Goal: Task Accomplishment & Management: Use online tool/utility

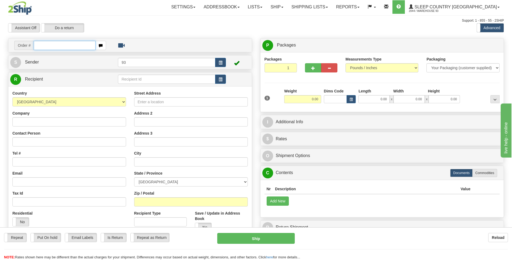
click at [58, 45] on input "text" at bounding box center [65, 45] width 62 height 9
type input "9000I128760"
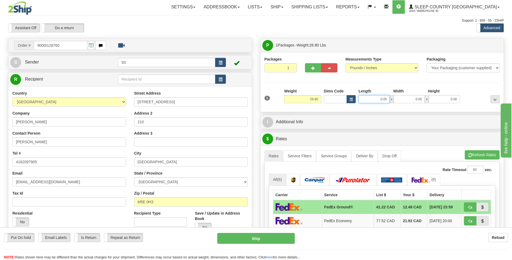
click at [374, 99] on input "0.00" at bounding box center [374, 99] width 31 height 8
type input "25.00"
click at [422, 98] on input "0.00" at bounding box center [409, 99] width 31 height 8
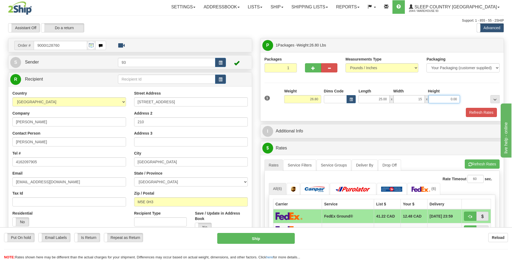
type input "15.00"
click at [446, 99] on input "0.00" at bounding box center [444, 99] width 31 height 8
type input "10.00"
click at [478, 110] on button "Refresh Rates" at bounding box center [481, 112] width 31 height 9
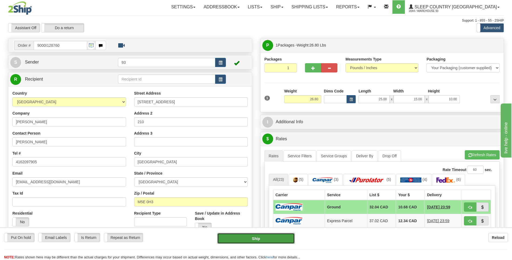
click at [269, 237] on button "Ship" at bounding box center [255, 238] width 77 height 11
type input "1"
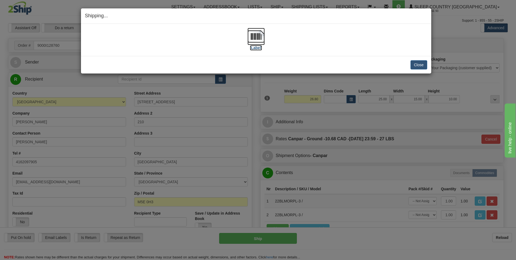
click at [260, 38] on img at bounding box center [256, 36] width 17 height 17
click at [418, 65] on button "Close" at bounding box center [419, 64] width 17 height 9
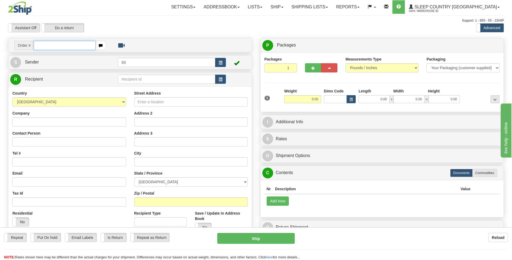
click at [46, 46] on input "text" at bounding box center [65, 45] width 62 height 9
type input "9000I125634"
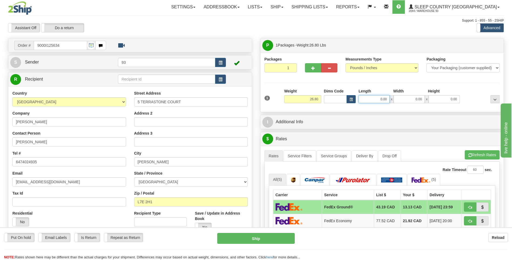
click at [379, 99] on input "0.00" at bounding box center [374, 99] width 31 height 8
type input "25.00"
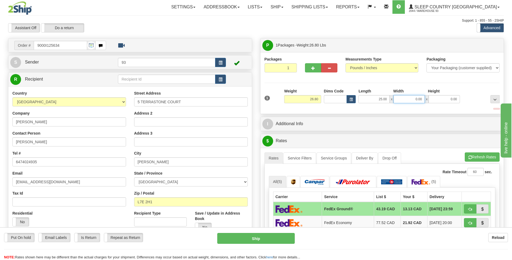
click at [413, 97] on input "0.00" at bounding box center [409, 99] width 31 height 8
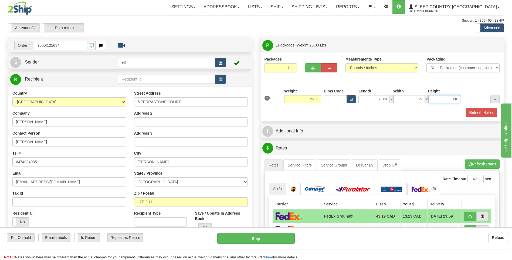
type input "15.00"
click at [451, 96] on input "0.00" at bounding box center [444, 99] width 31 height 8
type input "10.00"
click at [477, 109] on button "Refresh Rates" at bounding box center [481, 112] width 31 height 9
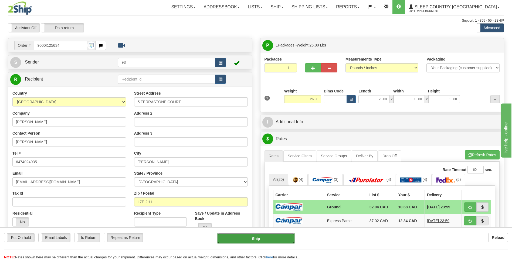
click at [264, 238] on button "Ship" at bounding box center [255, 238] width 77 height 11
type input "1"
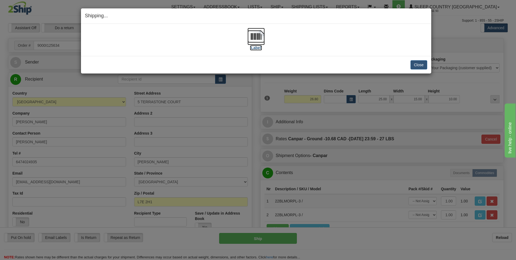
click at [260, 40] on img at bounding box center [256, 36] width 17 height 17
click at [416, 66] on button "Close" at bounding box center [419, 64] width 17 height 9
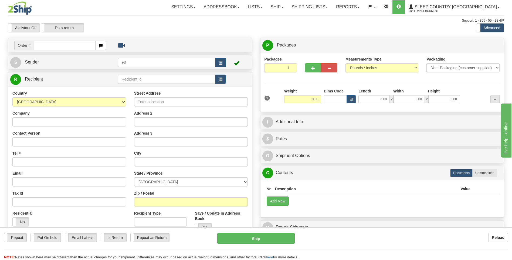
click at [50, 46] on input "text" at bounding box center [65, 45] width 62 height 9
type input "9000I124770"
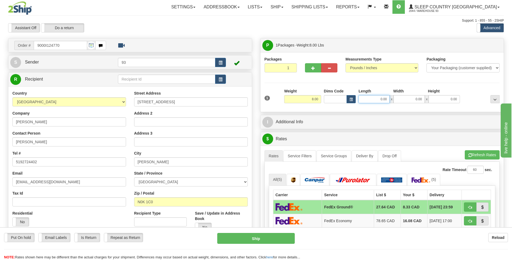
click at [380, 101] on input "0.00" at bounding box center [374, 99] width 31 height 8
type input "12.00"
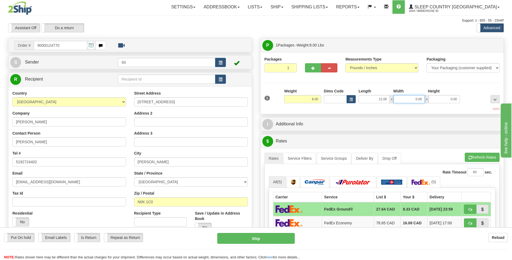
click at [402, 98] on input "0.00" at bounding box center [409, 99] width 31 height 8
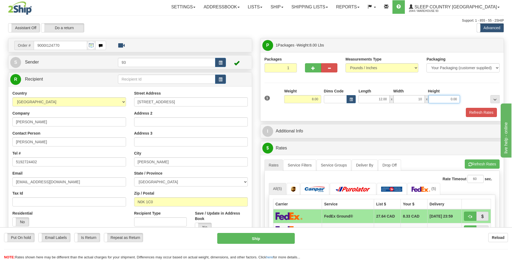
type input "10.00"
click at [448, 101] on input "0.00" at bounding box center [444, 99] width 31 height 8
type input "4.00"
click at [498, 112] on div "Refresh Rates" at bounding box center [382, 112] width 238 height 9
click at [491, 112] on button "Refresh Rates" at bounding box center [481, 112] width 31 height 9
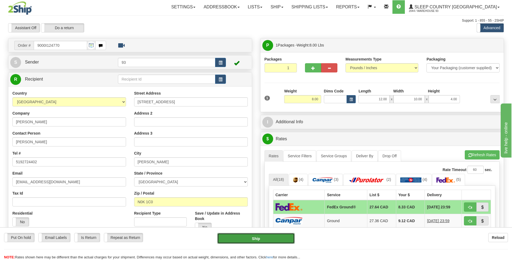
click at [274, 237] on button "Ship" at bounding box center [255, 238] width 77 height 11
type input "92"
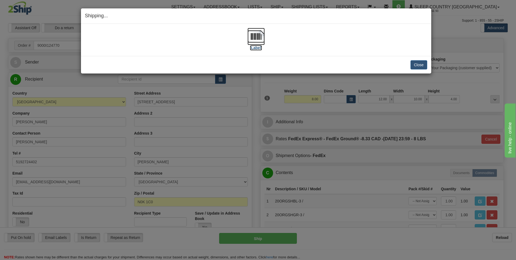
click at [256, 37] on img at bounding box center [256, 36] width 17 height 17
click at [420, 65] on button "Close" at bounding box center [419, 64] width 17 height 9
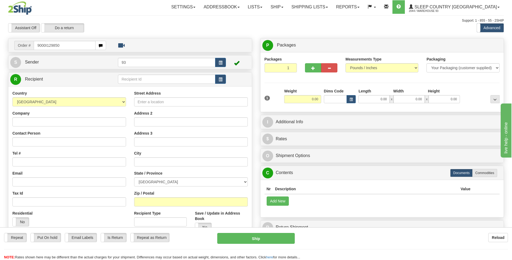
type input "9000I129850"
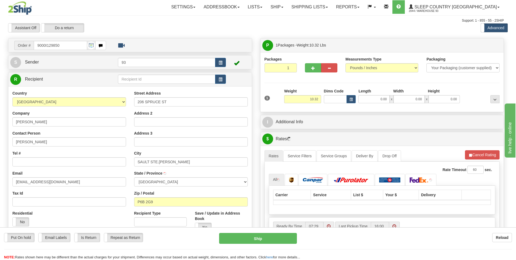
type input "SAULT STE. [PERSON_NAME]"
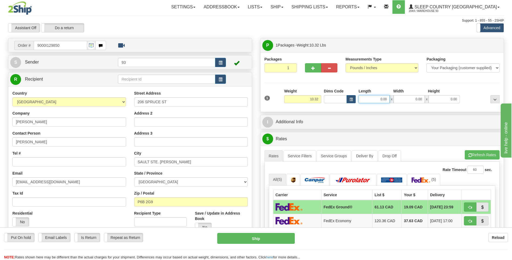
click at [373, 99] on input "0.00" at bounding box center [374, 99] width 31 height 8
type input "18.00"
click at [401, 99] on input "0.00" at bounding box center [409, 99] width 31 height 8
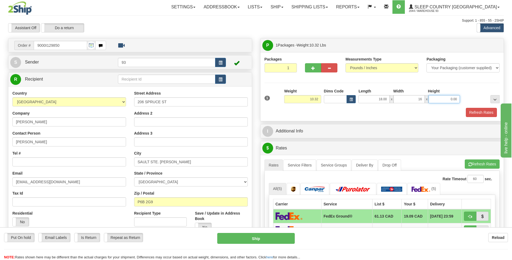
type input "16.00"
click at [436, 99] on input "0.00" at bounding box center [444, 99] width 31 height 8
type input "8.00"
click at [474, 113] on button "Refresh Rates" at bounding box center [481, 112] width 31 height 9
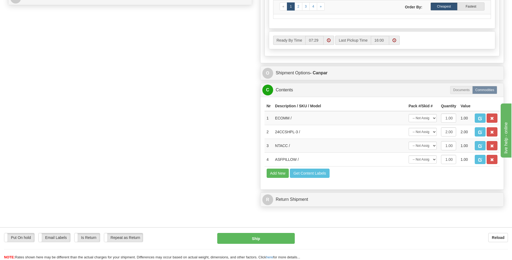
scroll to position [270, 0]
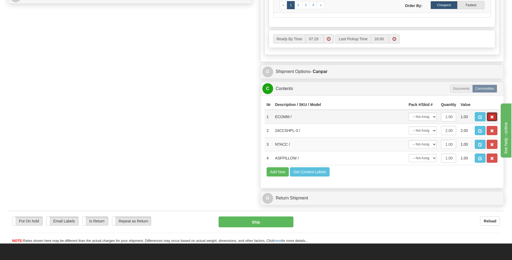
click at [490, 117] on span "button" at bounding box center [492, 117] width 4 height 4
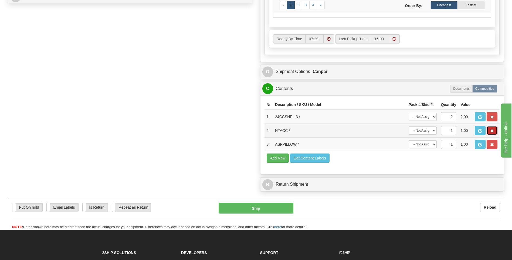
click at [490, 130] on button "button" at bounding box center [492, 130] width 11 height 9
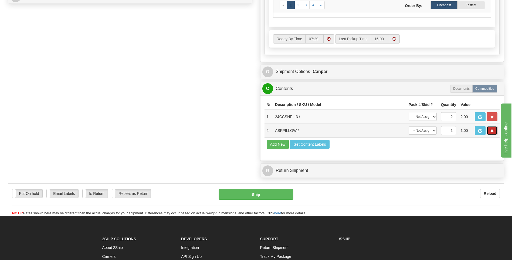
click at [493, 131] on span "button" at bounding box center [492, 131] width 4 height 4
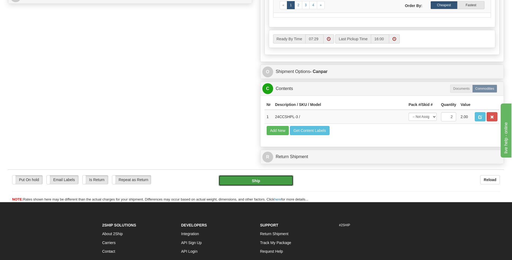
click at [260, 181] on button "Ship" at bounding box center [256, 180] width 75 height 11
type input "1"
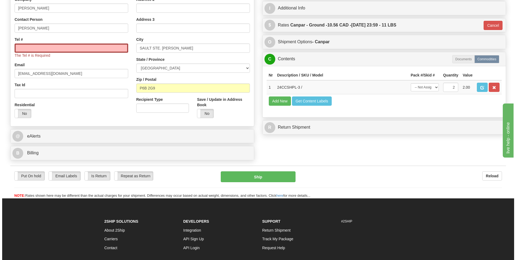
scroll to position [110, 0]
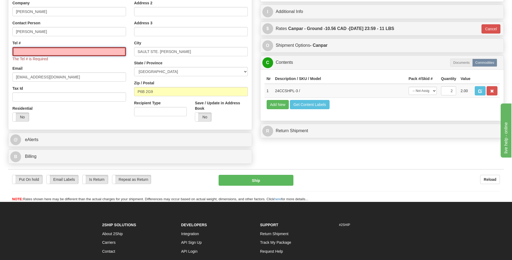
click at [51, 49] on input "Tel #" at bounding box center [69, 51] width 114 height 9
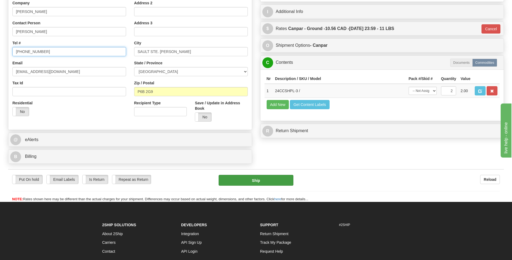
type input "705-987-3454"
click at [254, 176] on button "Ship" at bounding box center [256, 180] width 75 height 11
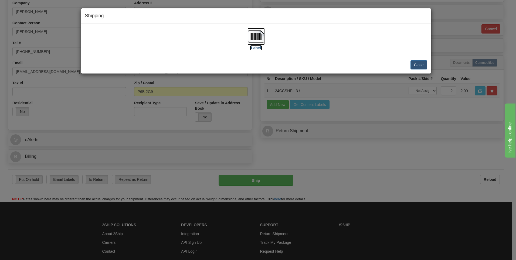
click at [253, 34] on img at bounding box center [256, 36] width 17 height 17
click at [421, 63] on button "Close" at bounding box center [419, 64] width 17 height 9
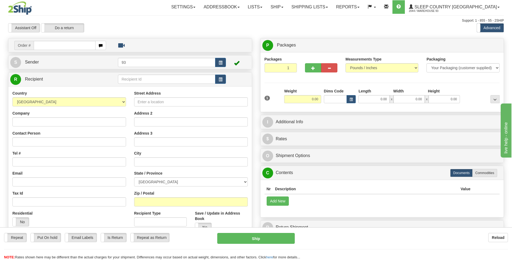
click at [54, 45] on input "text" at bounding box center [65, 45] width 62 height 9
type input "9000I130973"
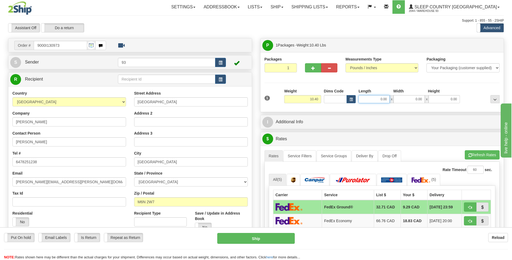
click at [373, 98] on input "0.00" at bounding box center [374, 99] width 31 height 8
type input "14.00"
click at [409, 103] on input "0.00" at bounding box center [409, 99] width 31 height 8
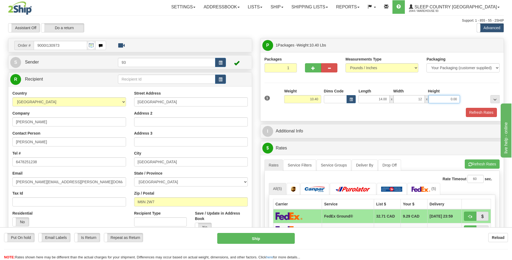
type input "12.00"
click at [451, 101] on input "0.00" at bounding box center [444, 99] width 31 height 8
type input "6.00"
click at [482, 112] on button "Refresh Rates" at bounding box center [481, 112] width 31 height 9
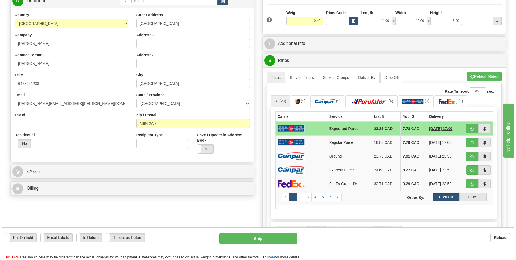
scroll to position [81, 0]
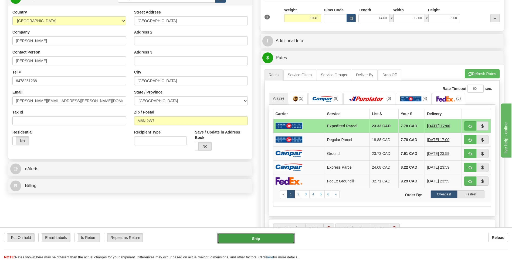
click at [281, 239] on button "Ship" at bounding box center [255, 238] width 77 height 11
type input "DOM.EP"
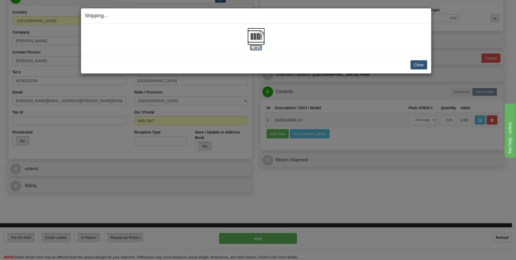
click at [262, 33] on img at bounding box center [256, 36] width 17 height 17
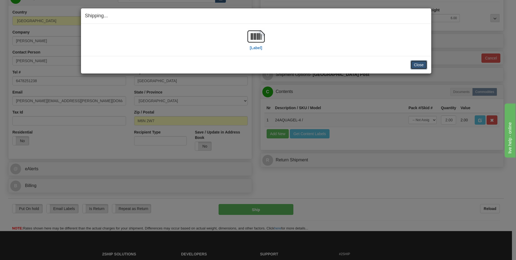
click at [413, 64] on button "Close" at bounding box center [419, 64] width 17 height 9
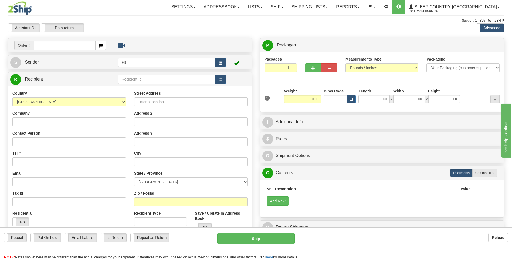
click at [65, 43] on input "text" at bounding box center [65, 45] width 62 height 9
type input "9000I130974"
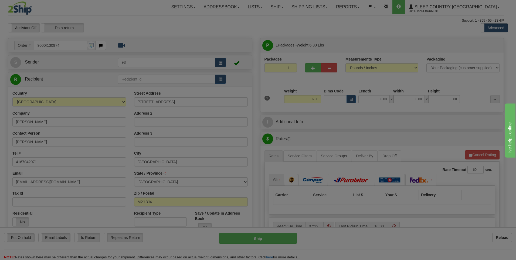
type input "[GEOGRAPHIC_DATA]"
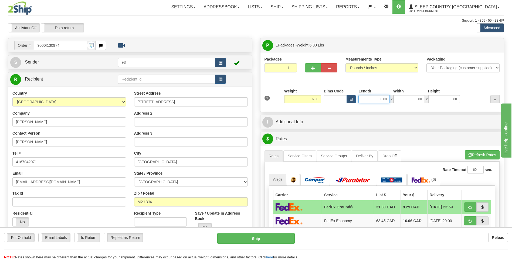
click at [376, 100] on input "0.00" at bounding box center [374, 99] width 31 height 8
click at [413, 100] on input "0.00" at bounding box center [409, 99] width 31 height 8
type input "12.00"
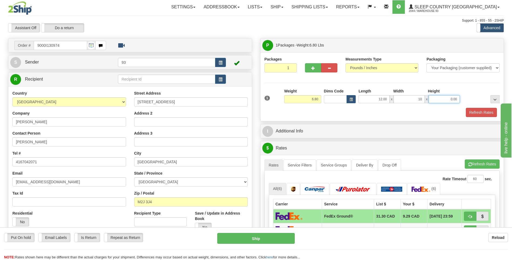
type input "10.00"
click at [449, 100] on input "0.00" at bounding box center [444, 99] width 31 height 8
type input "5.00"
click at [477, 115] on button "Refresh Rates" at bounding box center [481, 112] width 31 height 9
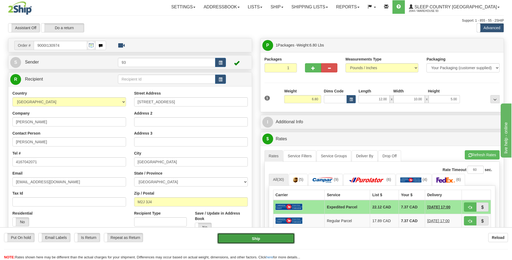
click at [281, 239] on button "Ship" at bounding box center [255, 238] width 77 height 11
type input "DOM.EP"
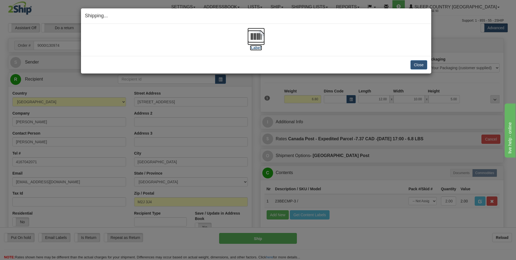
click at [259, 38] on img at bounding box center [256, 36] width 17 height 17
click at [417, 62] on button "Close" at bounding box center [419, 64] width 17 height 9
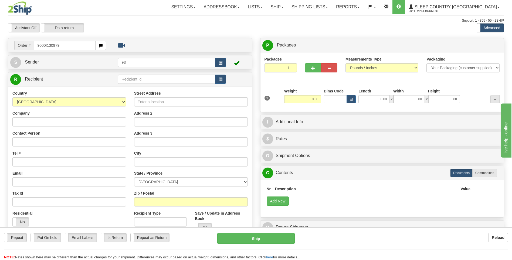
type input "9000I130979"
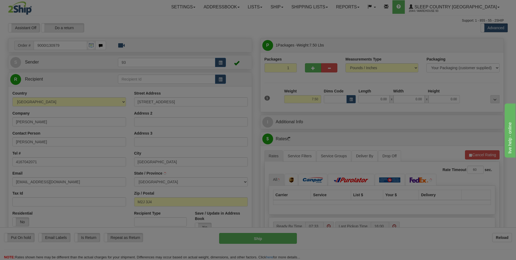
type input "[GEOGRAPHIC_DATA]"
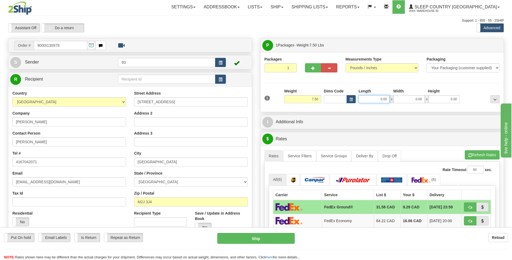
click at [372, 99] on input "0.00" at bounding box center [374, 99] width 31 height 8
type input "12.00"
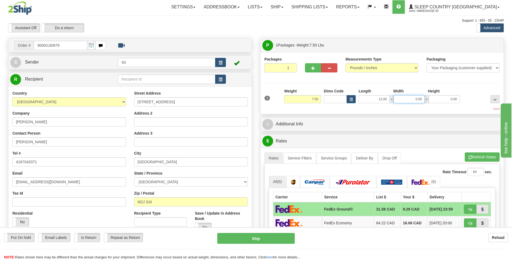
click at [415, 99] on input "0.00" at bounding box center [409, 99] width 31 height 8
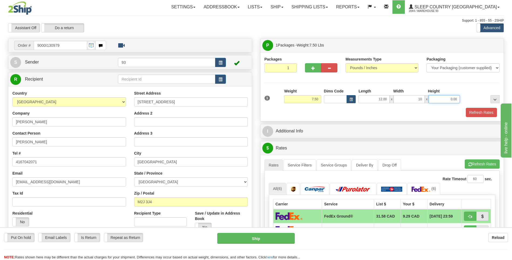
type input "10.00"
click at [436, 101] on input "0.00" at bounding box center [444, 99] width 31 height 8
type input "2.00"
click at [479, 109] on button "Refresh Rates" at bounding box center [481, 112] width 31 height 9
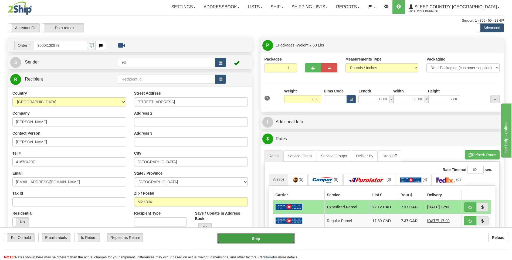
click at [267, 237] on button "Ship" at bounding box center [255, 238] width 77 height 11
type input "DOM.EP"
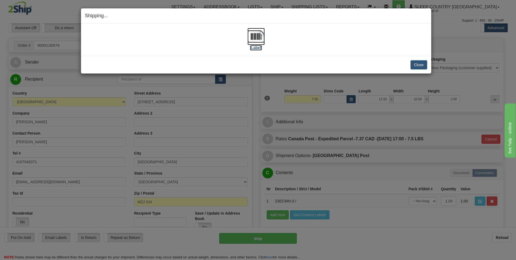
click at [257, 32] on img at bounding box center [256, 36] width 17 height 17
click at [420, 63] on button "Close" at bounding box center [419, 64] width 17 height 9
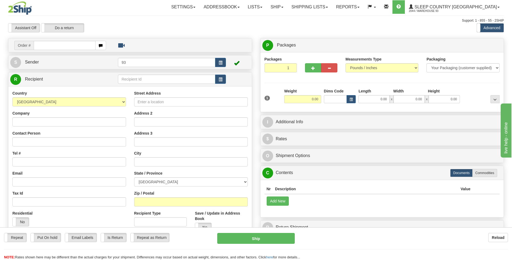
click at [44, 44] on input "text" at bounding box center [65, 45] width 62 height 9
type input "9000I130990"
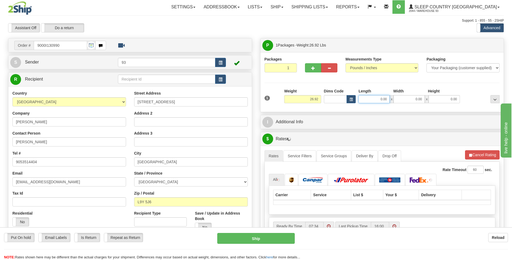
click at [372, 99] on input "0.00" at bounding box center [374, 99] width 31 height 8
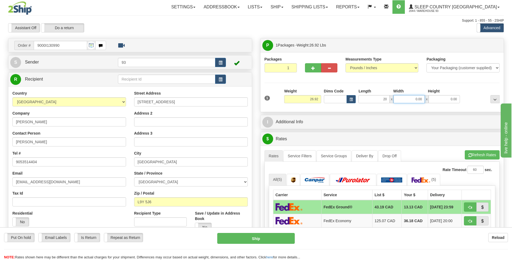
click at [419, 100] on input "0.00" at bounding box center [409, 99] width 31 height 8
type input "20.00"
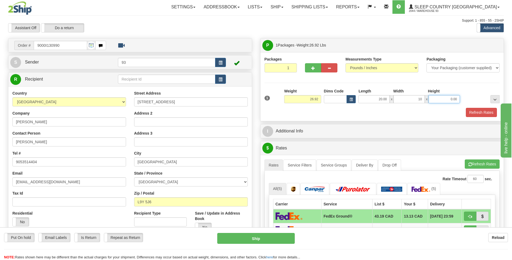
type input "10.00"
click at [439, 100] on input "0.00" at bounding box center [444, 99] width 31 height 8
type input "10.00"
click at [460, 113] on div "Refresh Rates" at bounding box center [382, 112] width 238 height 9
click at [474, 111] on button "Refresh Rates" at bounding box center [481, 112] width 31 height 9
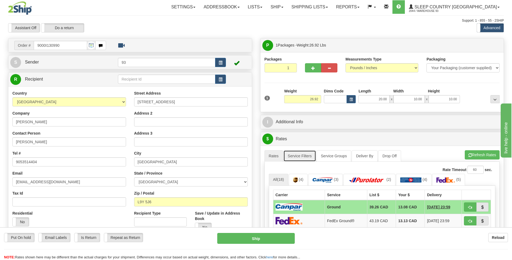
click at [308, 156] on link "Service Filters" at bounding box center [300, 155] width 33 height 11
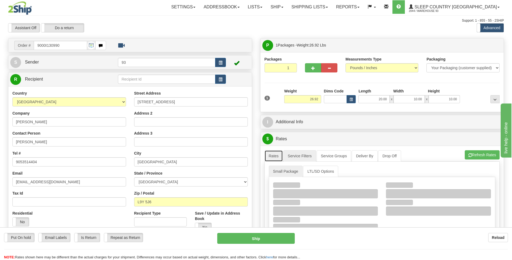
click at [267, 152] on link "Rates" at bounding box center [274, 155] width 19 height 11
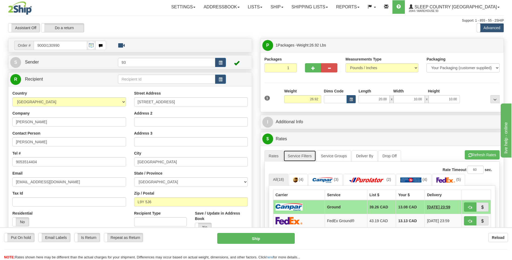
click at [306, 156] on link "Service Filters" at bounding box center [300, 155] width 33 height 11
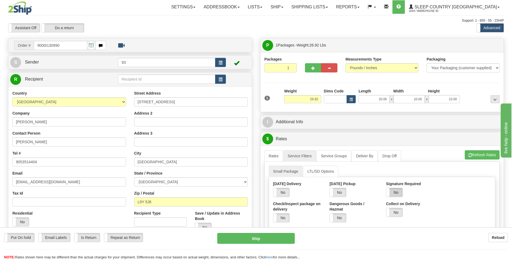
click at [399, 191] on label "No" at bounding box center [394, 192] width 16 height 9
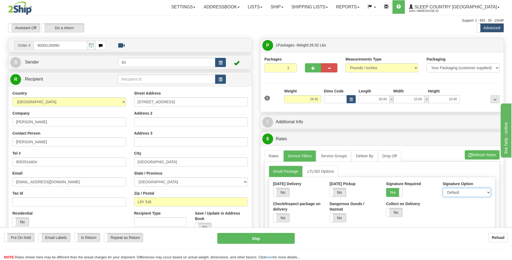
click at [471, 195] on select "Default Adult Direct Indirect No Signature Required" at bounding box center [467, 192] width 48 height 9
select select "1"
click at [443, 188] on select "Default Adult Direct Indirect No Signature Required" at bounding box center [467, 192] width 48 height 9
click at [274, 157] on link "Rates" at bounding box center [274, 155] width 19 height 11
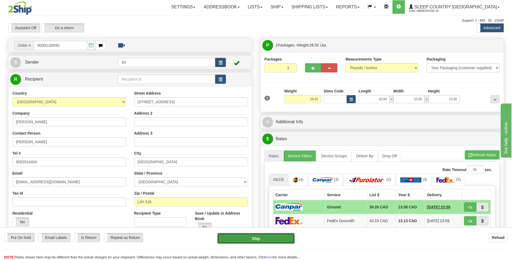
click at [272, 238] on button "Ship" at bounding box center [255, 238] width 77 height 11
type input "1"
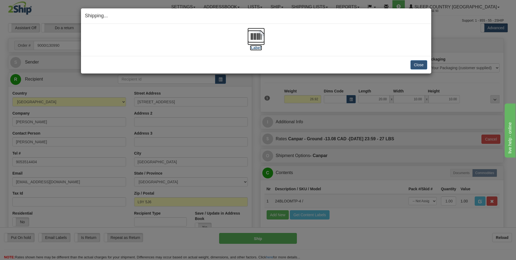
click at [257, 38] on img at bounding box center [256, 36] width 17 height 17
click at [412, 63] on button "Close" at bounding box center [419, 64] width 17 height 9
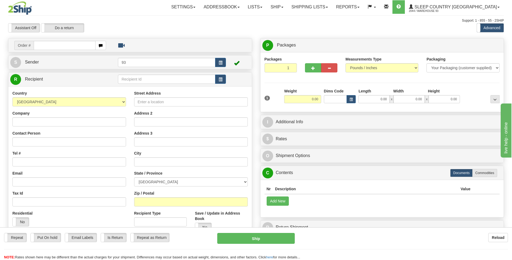
click at [46, 46] on input "text" at bounding box center [65, 45] width 62 height 9
type input "9000I131017"
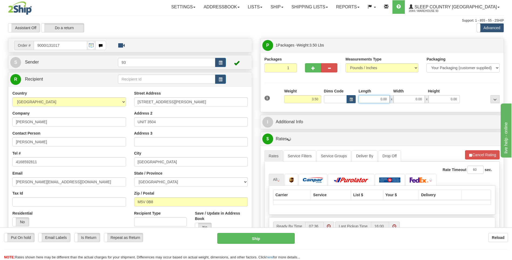
click at [364, 99] on input "0.00" at bounding box center [374, 99] width 31 height 8
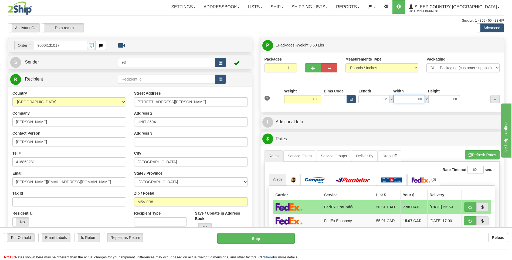
type input "12.00"
click at [414, 98] on input "0.00" at bounding box center [409, 99] width 31 height 8
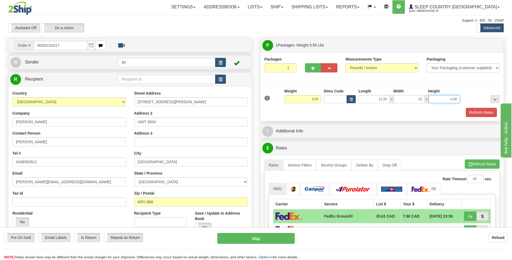
type input "10.00"
click at [442, 97] on input "0.00" at bounding box center [444, 99] width 31 height 8
type input "2.00"
click at [477, 110] on button "Refresh Rates" at bounding box center [481, 112] width 31 height 9
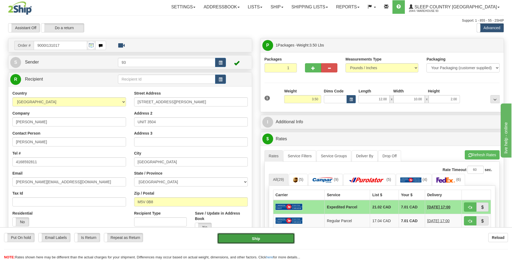
click at [280, 237] on button "Ship" at bounding box center [255, 238] width 77 height 11
type input "DOM.EP"
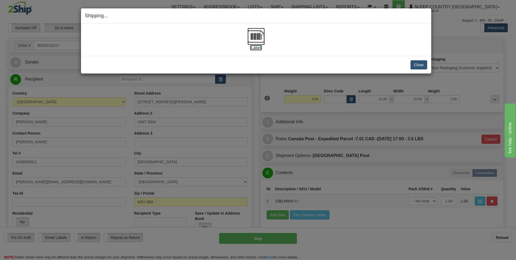
click at [260, 35] on img at bounding box center [256, 36] width 17 height 17
click at [428, 66] on div "Close Cancel Cancel Shipment and Quit Pickup Quit Pickup ONLY" at bounding box center [256, 65] width 351 height 18
click at [422, 66] on button "Close" at bounding box center [419, 64] width 17 height 9
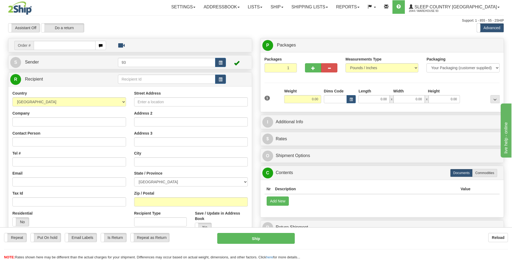
click at [43, 41] on input "text" at bounding box center [65, 45] width 62 height 9
type input "9000I131042"
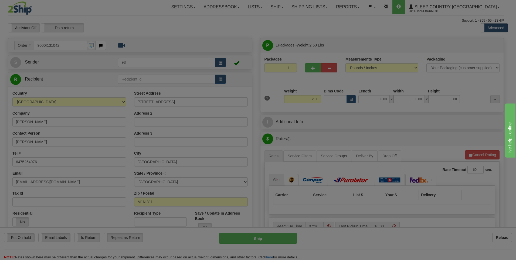
type input "SCARBOROUGH"
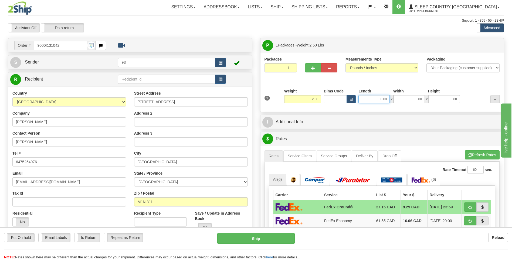
click at [375, 99] on input "0.00" at bounding box center [374, 99] width 31 height 8
type input "12.00"
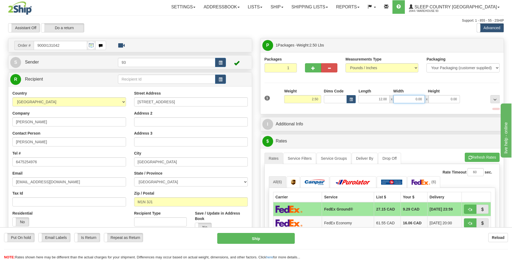
click at [416, 100] on input "0.00" at bounding box center [409, 99] width 31 height 8
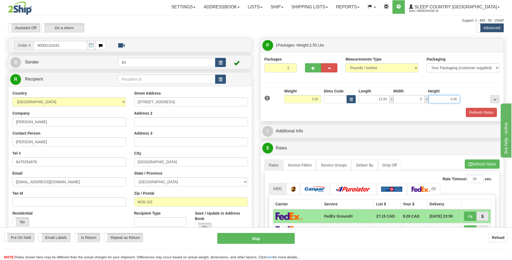
type input "5.00"
click at [451, 96] on input "0.00" at bounding box center [444, 99] width 31 height 8
type input "5.00"
click at [482, 114] on button "Refresh Rates" at bounding box center [481, 112] width 31 height 9
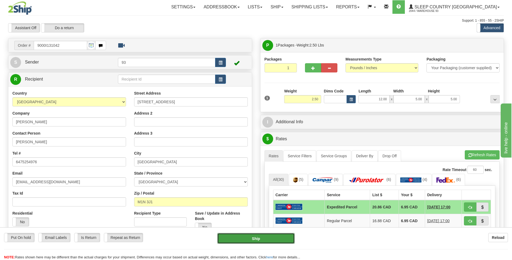
click at [278, 241] on button "Ship" at bounding box center [255, 238] width 77 height 11
type input "DOM.EP"
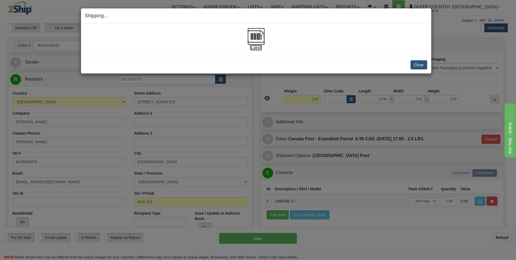
click at [254, 37] on img at bounding box center [256, 36] width 17 height 17
click at [412, 64] on button "Close" at bounding box center [419, 64] width 17 height 9
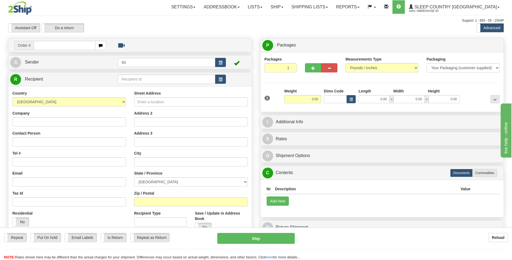
click at [41, 47] on input "text" at bounding box center [65, 45] width 62 height 9
type input "9000I131047"
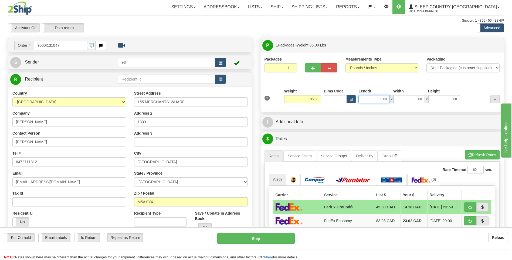
click at [372, 97] on input "0.00" at bounding box center [374, 99] width 31 height 8
click at [403, 98] on input "0.00" at bounding box center [409, 99] width 31 height 8
type input "30.00"
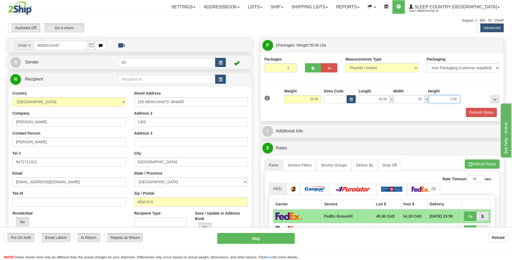
type input "20.00"
click at [437, 99] on input "0.00" at bounding box center [444, 99] width 31 height 8
type input "10.00"
click at [483, 113] on button "Refresh Rates" at bounding box center [481, 112] width 31 height 9
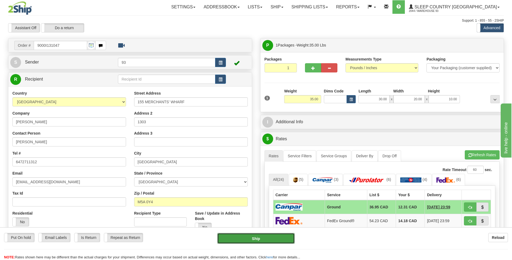
click at [272, 237] on button "Ship" at bounding box center [255, 238] width 77 height 11
type input "1"
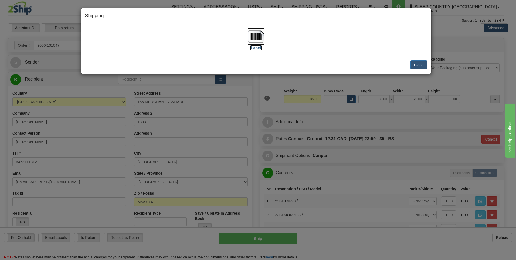
click at [255, 33] on img at bounding box center [256, 36] width 17 height 17
click at [414, 67] on button "Close" at bounding box center [419, 64] width 17 height 9
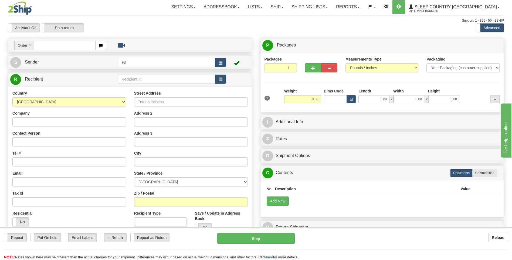
click at [53, 43] on input "text" at bounding box center [65, 45] width 62 height 9
type input "9000I131103"
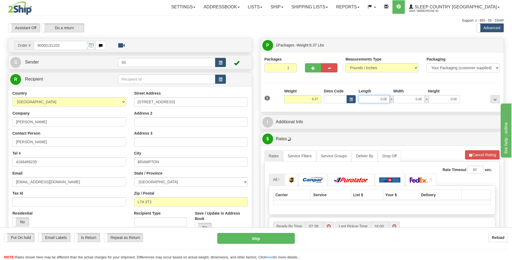
click at [368, 99] on input "0.00" at bounding box center [374, 99] width 31 height 8
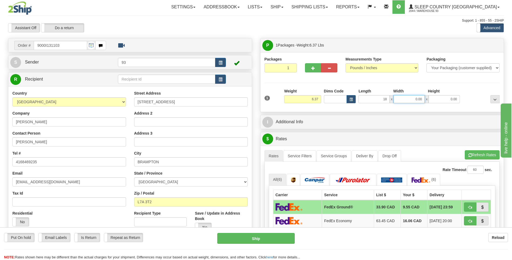
type input "18.00"
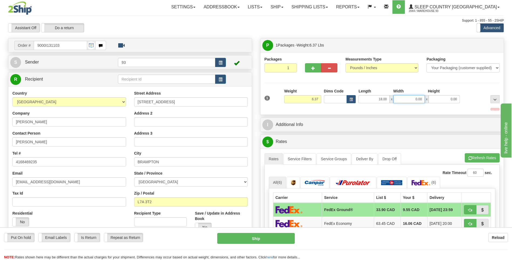
click at [400, 102] on input "0.00" at bounding box center [409, 99] width 31 height 8
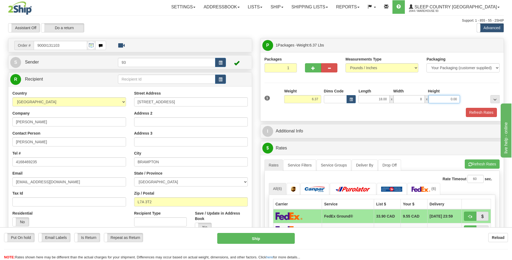
type input "8.00"
click at [444, 95] on input "0.00" at bounding box center [444, 99] width 31 height 8
type input "8.00"
click at [484, 115] on button "Refresh Rates" at bounding box center [481, 112] width 31 height 9
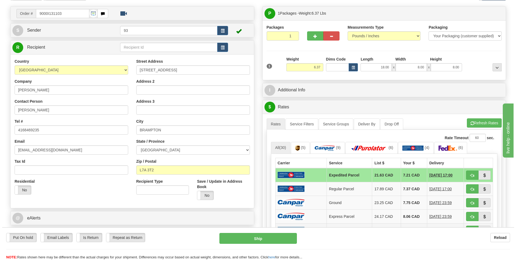
scroll to position [81, 0]
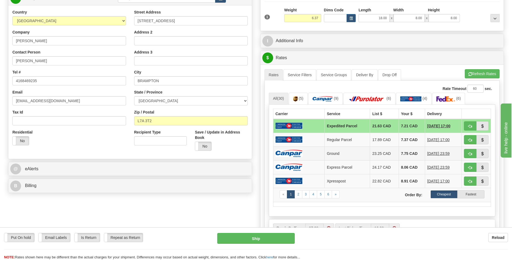
click at [287, 150] on img at bounding box center [289, 153] width 27 height 7
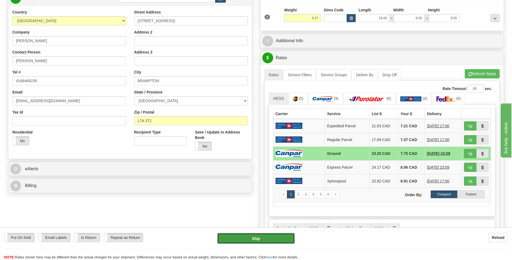
click at [276, 238] on button "Ship" at bounding box center [255, 238] width 77 height 11
type input "1"
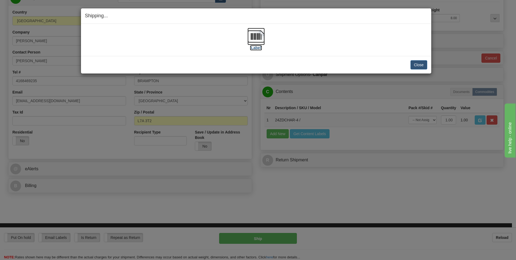
click at [258, 36] on img at bounding box center [256, 36] width 17 height 17
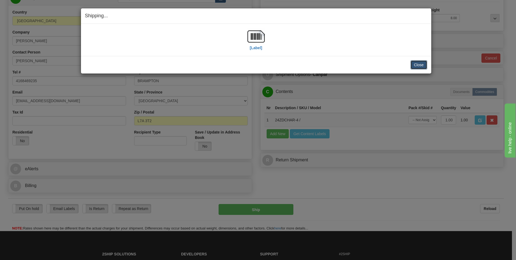
click at [419, 67] on button "Close" at bounding box center [419, 64] width 17 height 9
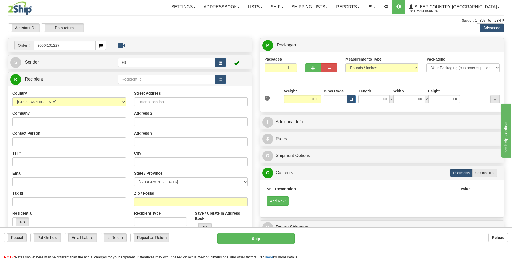
type input "9000I131227"
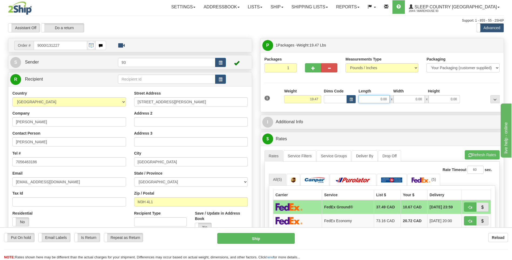
click at [374, 99] on input "0.00" at bounding box center [374, 99] width 31 height 8
type input "25.00"
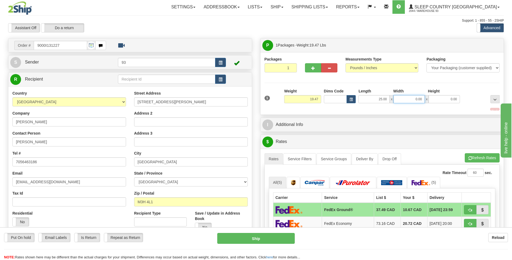
click at [409, 102] on input "0.00" at bounding box center [409, 99] width 31 height 8
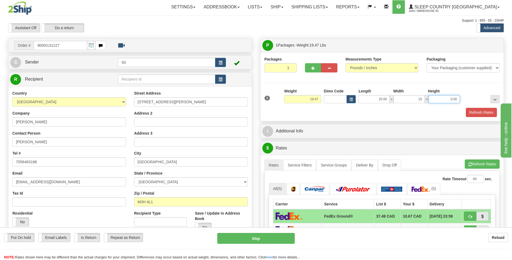
type input "15.00"
click at [443, 100] on input "0.00" at bounding box center [444, 99] width 31 height 8
type input "7"
type input "10.00"
drag, startPoint x: 419, startPoint y: 99, endPoint x: 488, endPoint y: 112, distance: 69.6
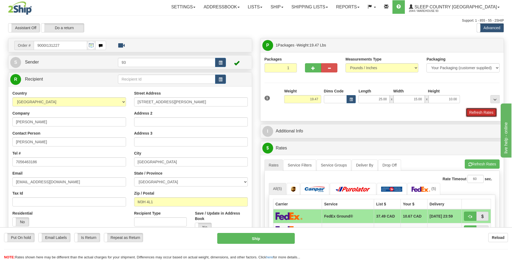
click at [488, 112] on button "Refresh Rates" at bounding box center [481, 112] width 31 height 9
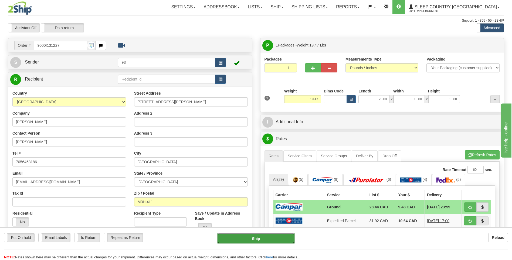
click at [280, 238] on button "Ship" at bounding box center [255, 238] width 77 height 11
type input "1"
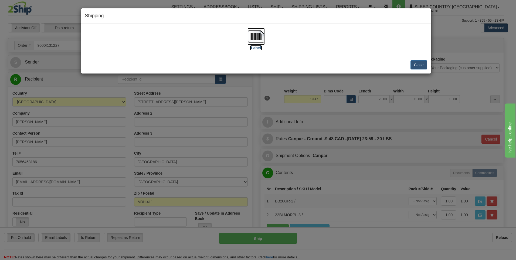
click at [258, 35] on img at bounding box center [256, 36] width 17 height 17
click at [417, 63] on button "Close" at bounding box center [419, 64] width 17 height 9
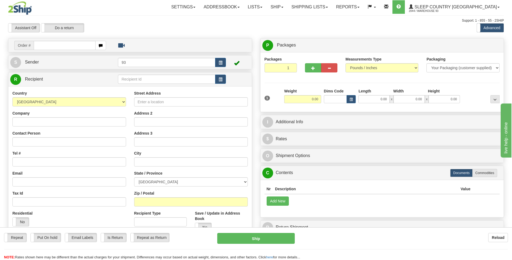
click at [44, 46] on input "text" at bounding box center [65, 45] width 62 height 9
type input "9000I131888"
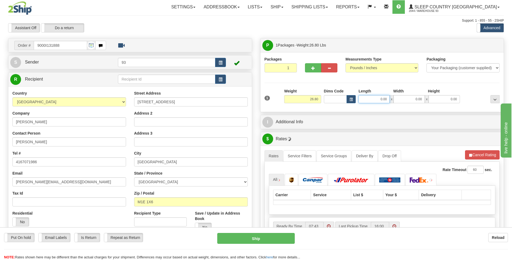
click at [377, 97] on input "0.00" at bounding box center [374, 99] width 31 height 8
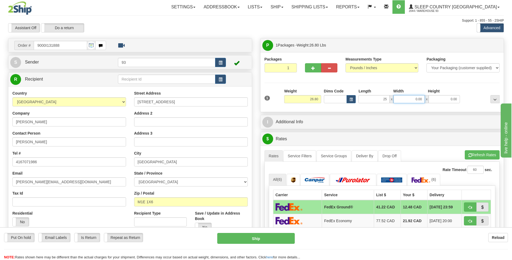
type input "25.00"
click at [404, 97] on input "0.00" at bounding box center [409, 99] width 31 height 8
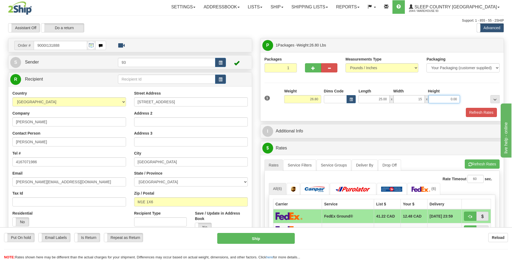
type input "15.00"
click at [455, 100] on input "0.00" at bounding box center [444, 99] width 31 height 8
type input "10.00"
click at [481, 112] on button "Refresh Rates" at bounding box center [481, 112] width 31 height 9
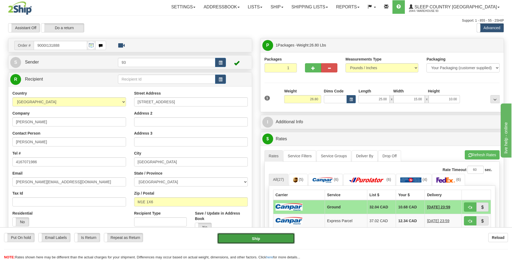
click at [267, 237] on button "Ship" at bounding box center [255, 238] width 77 height 11
type input "1"
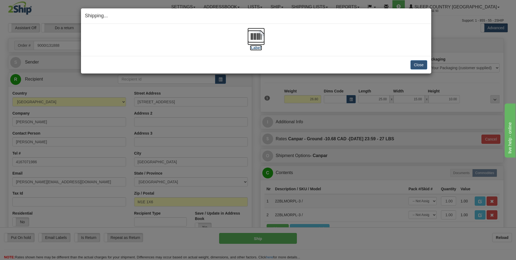
click at [253, 37] on img at bounding box center [256, 36] width 17 height 17
click at [417, 66] on button "Close" at bounding box center [419, 64] width 17 height 9
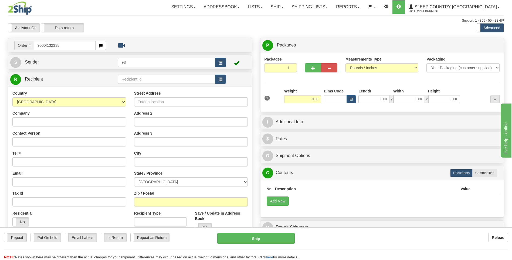
type input "9000I132338"
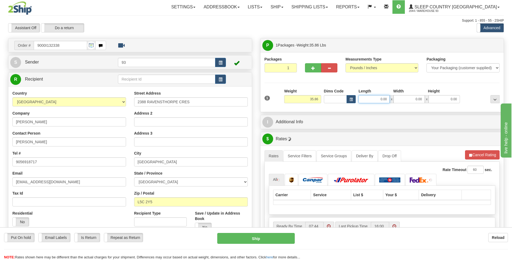
click at [380, 99] on input "0.00" at bounding box center [374, 99] width 31 height 8
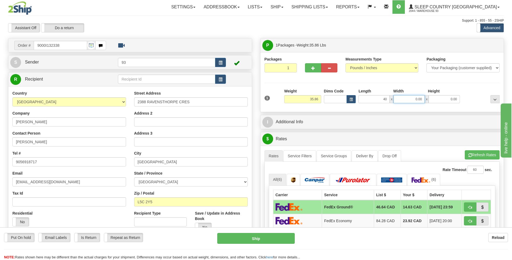
type input "40.00"
click at [406, 99] on input "0.00" at bounding box center [409, 99] width 31 height 8
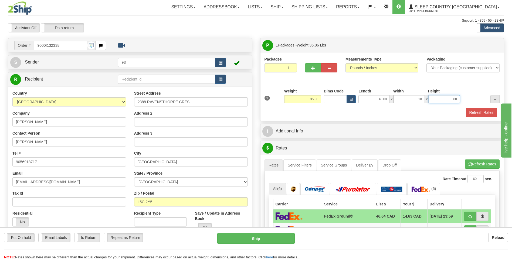
type input "18.00"
click at [442, 97] on input "0.00" at bounding box center [444, 99] width 31 height 8
type input "18.00"
click at [476, 115] on button "Refresh Rates" at bounding box center [481, 112] width 31 height 9
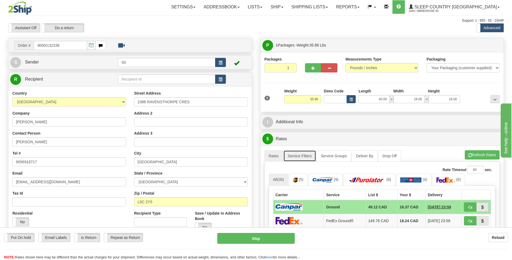
click at [304, 156] on link "Service Filters" at bounding box center [300, 155] width 33 height 11
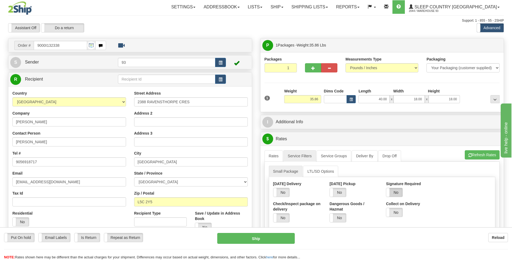
click at [394, 191] on label "No" at bounding box center [394, 192] width 16 height 9
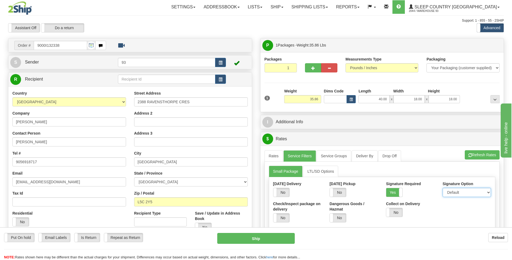
click at [460, 193] on select "Default Adult Direct Indirect No Signature Required" at bounding box center [467, 192] width 48 height 9
select select "1"
click at [443, 188] on select "Default Adult Direct Indirect No Signature Required" at bounding box center [467, 192] width 48 height 9
click at [274, 156] on link "Rates" at bounding box center [274, 155] width 19 height 11
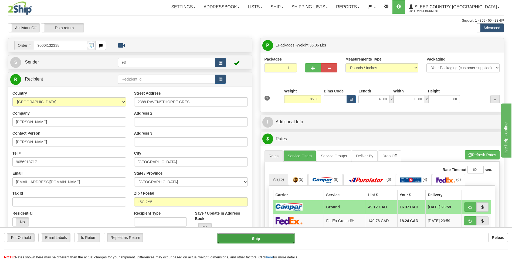
click at [276, 236] on button "Ship" at bounding box center [255, 238] width 77 height 11
type input "1"
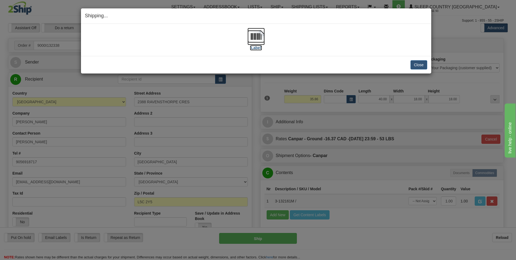
click at [250, 36] on img at bounding box center [256, 36] width 17 height 17
click at [419, 60] on button "Close" at bounding box center [419, 64] width 17 height 9
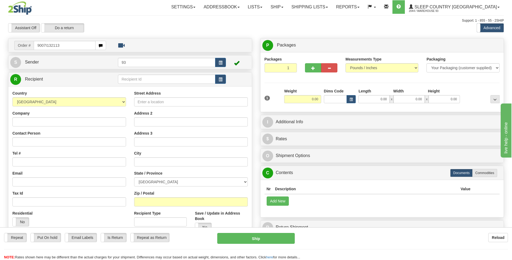
type input "9007I132113"
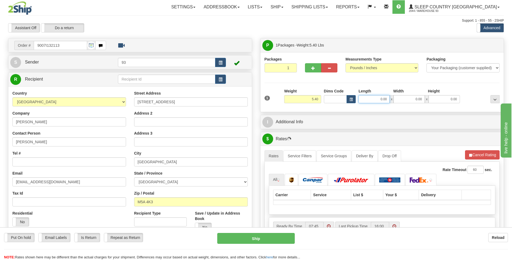
click at [370, 99] on input "0.00" at bounding box center [374, 99] width 31 height 8
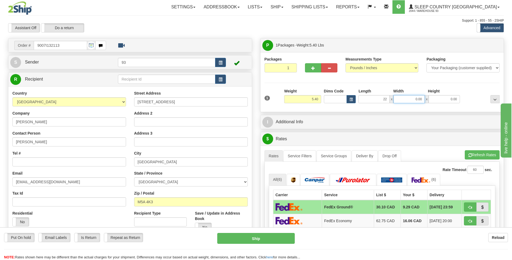
click at [413, 100] on input "0.00" at bounding box center [409, 99] width 31 height 8
type input "22.00"
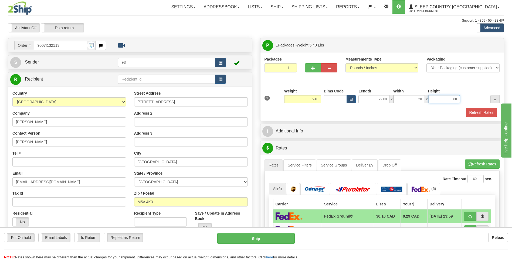
type input "20.00"
click at [455, 102] on input "0.00" at bounding box center [444, 99] width 31 height 8
type input "10.00"
click at [482, 111] on button "Refresh Rates" at bounding box center [481, 112] width 31 height 9
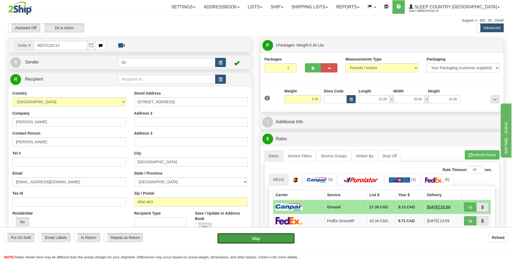
click at [276, 243] on button "Ship" at bounding box center [255, 238] width 77 height 11
type input "1"
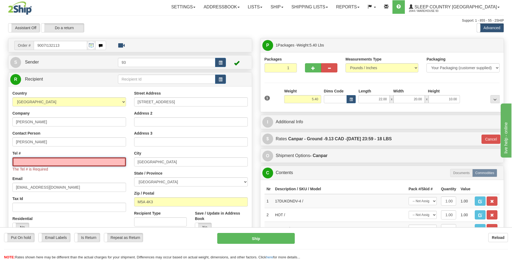
click at [70, 161] on input "Tel #" at bounding box center [69, 161] width 114 height 9
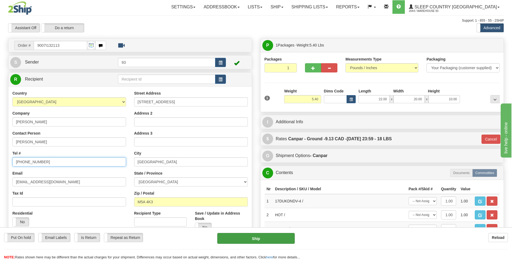
type input "[PHONE_NUMBER]"
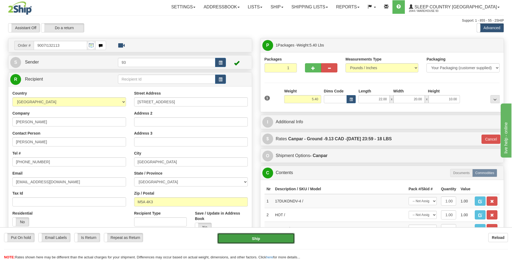
click at [251, 238] on button "Ship" at bounding box center [255, 238] width 77 height 11
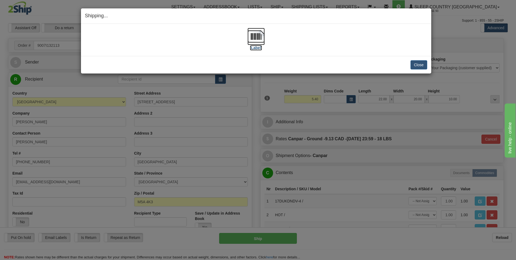
click at [254, 38] on img at bounding box center [256, 36] width 17 height 17
click at [418, 62] on button "Close" at bounding box center [419, 64] width 17 height 9
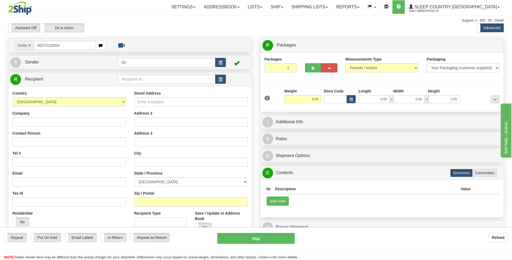
type input "9007I132654"
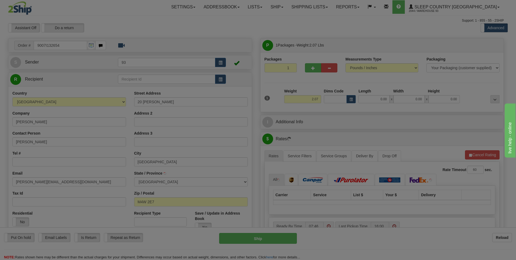
type input "[GEOGRAPHIC_DATA]"
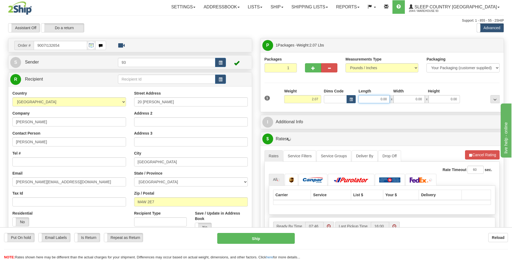
click at [368, 97] on input "0.00" at bounding box center [374, 99] width 31 height 8
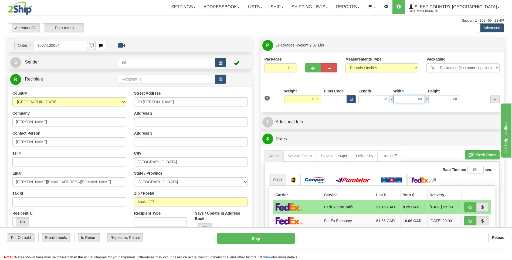
type input "12.00"
click at [416, 102] on input "0.00" at bounding box center [409, 99] width 31 height 8
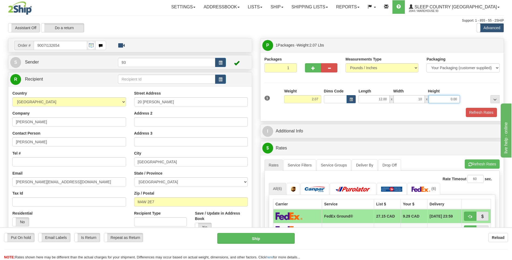
type input "10.00"
click at [439, 95] on input "0.00" at bounding box center [444, 99] width 31 height 8
type input "2.00"
click at [478, 114] on button "Refresh Rates" at bounding box center [481, 112] width 31 height 9
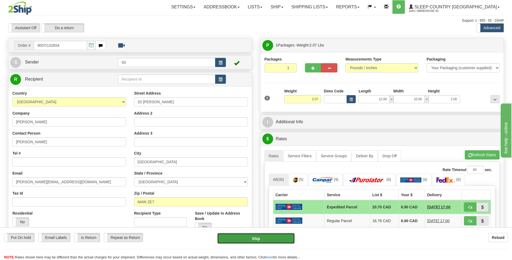
click at [280, 234] on button "Ship" at bounding box center [255, 238] width 77 height 11
type input "DOM.EP"
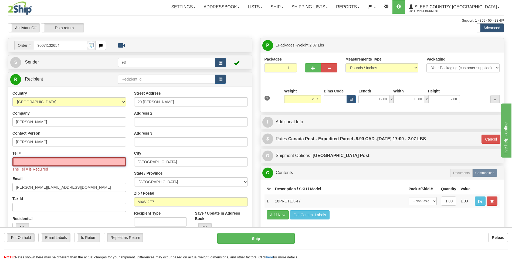
click at [50, 162] on input "Tel #" at bounding box center [69, 161] width 114 height 9
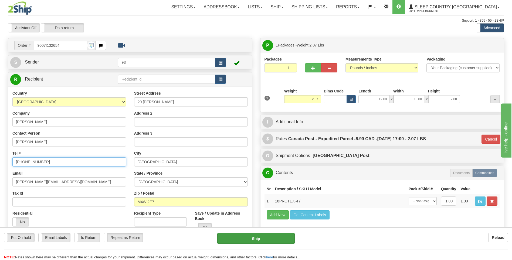
type input "647-641-3771"
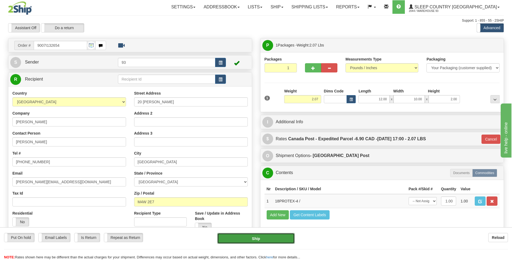
click at [283, 239] on button "Ship" at bounding box center [255, 238] width 77 height 11
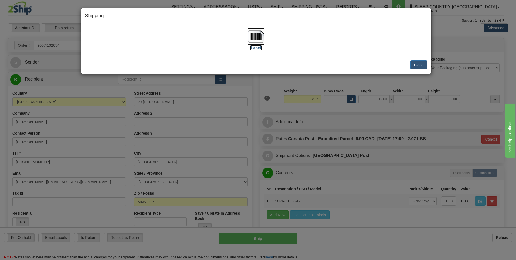
click at [257, 37] on img at bounding box center [256, 36] width 17 height 17
click at [417, 64] on button "Close" at bounding box center [419, 64] width 17 height 9
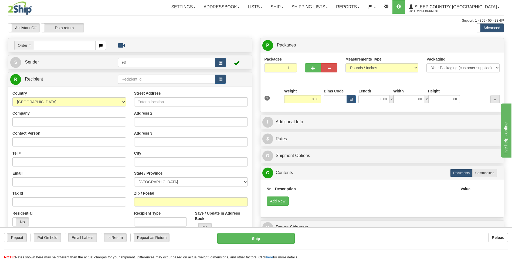
click at [51, 44] on input "text" at bounding box center [65, 45] width 62 height 9
type input "9000I132868"
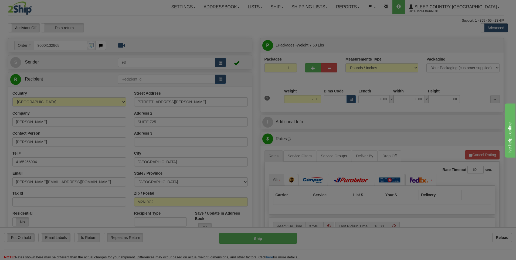
type input "[GEOGRAPHIC_DATA]"
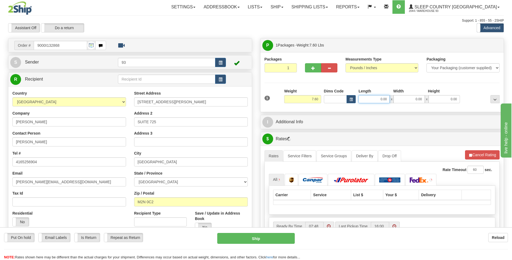
click at [362, 98] on input "0.00" at bounding box center [374, 99] width 31 height 8
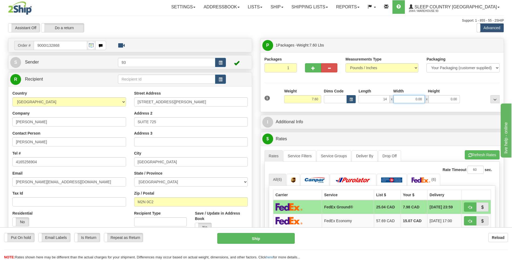
click at [405, 101] on input "0.00" at bounding box center [409, 99] width 31 height 8
type input "14.00"
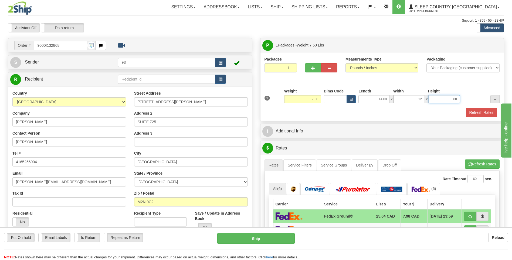
type input "12.00"
click at [455, 99] on input "0.00" at bounding box center [444, 99] width 31 height 8
type input "6.00"
click at [483, 112] on button "Refresh Rates" at bounding box center [481, 112] width 31 height 9
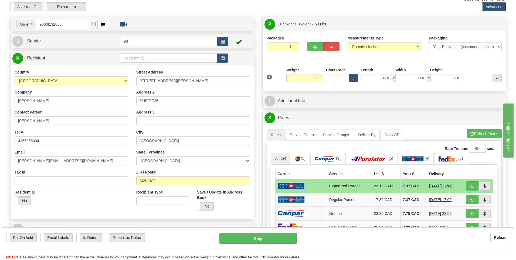
scroll to position [108, 0]
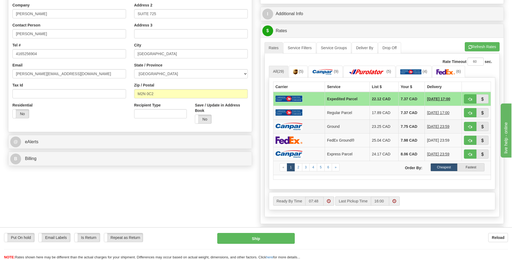
click at [300, 127] on img at bounding box center [289, 126] width 27 height 7
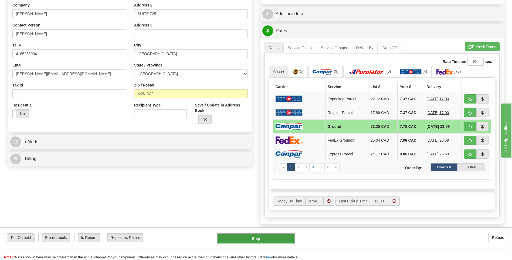
click at [281, 234] on button "Ship" at bounding box center [255, 238] width 77 height 11
type input "1"
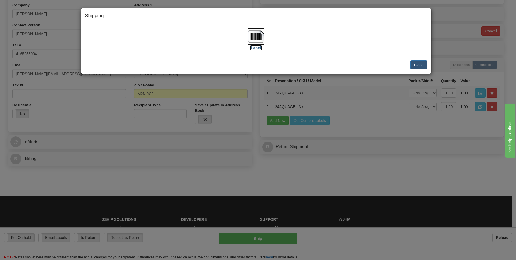
click at [252, 37] on img at bounding box center [256, 36] width 17 height 17
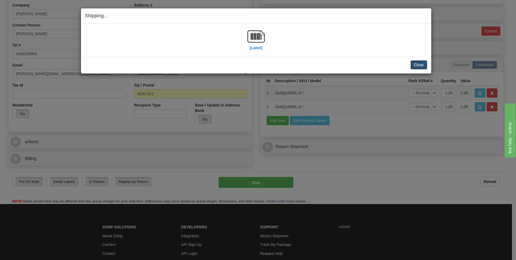
click at [423, 68] on button "Close" at bounding box center [419, 64] width 17 height 9
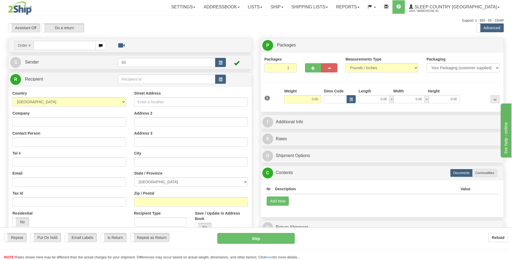
click at [46, 42] on input "text" at bounding box center [65, 45] width 62 height 9
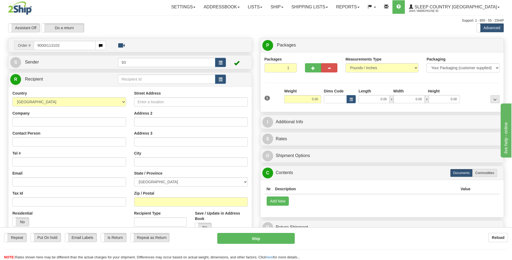
type input "9000I113103"
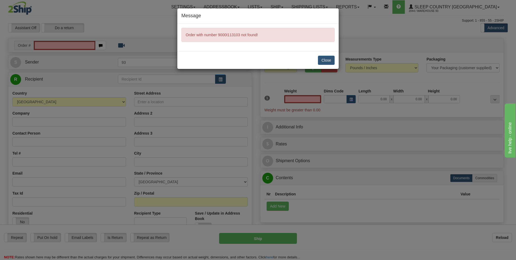
type input "0.00"
click at [326, 60] on button "Close" at bounding box center [326, 60] width 17 height 9
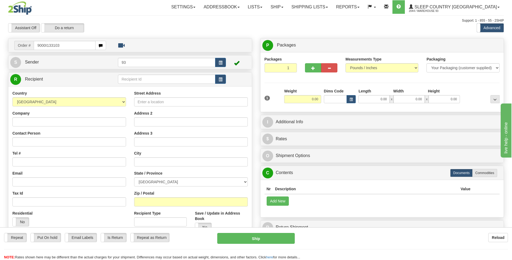
type input "9000I133103"
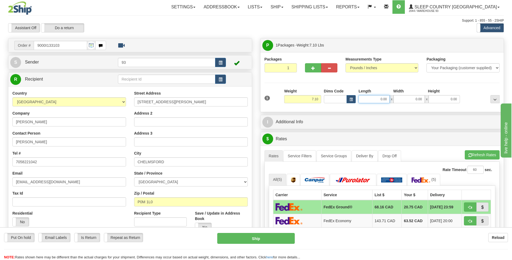
click at [371, 98] on input "0.00" at bounding box center [374, 99] width 31 height 8
type input "12.00"
click at [414, 102] on input "0.00" at bounding box center [409, 99] width 31 height 8
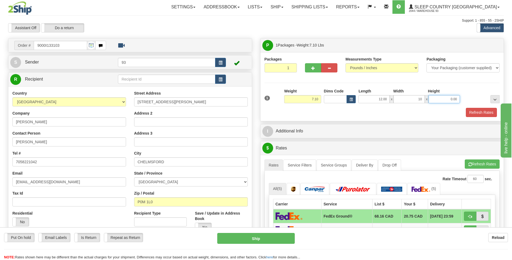
type input "10.00"
click at [436, 97] on input "0.00" at bounding box center [444, 99] width 31 height 8
type input "3.00"
click at [491, 110] on button "Refresh Rates" at bounding box center [481, 112] width 31 height 9
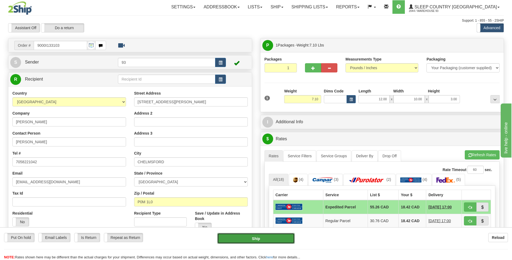
click at [283, 235] on button "Ship" at bounding box center [255, 238] width 77 height 11
type input "DOM.EP"
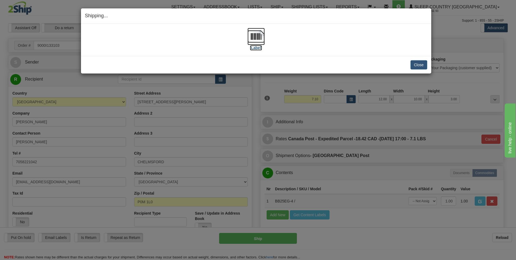
click at [256, 37] on img at bounding box center [256, 36] width 17 height 17
click at [418, 65] on button "Close" at bounding box center [419, 64] width 17 height 9
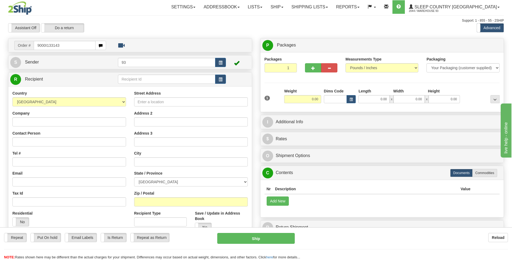
type input "9000I133143"
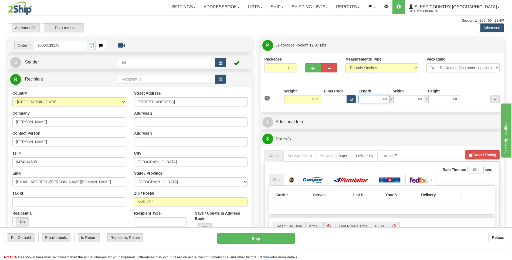
click at [368, 100] on input "0.00" at bounding box center [374, 99] width 31 height 8
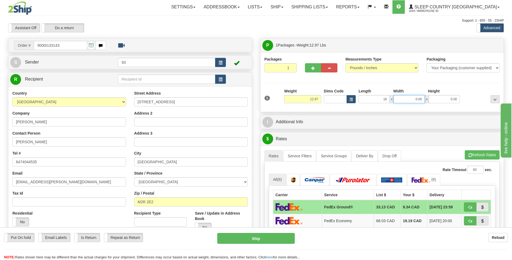
click at [409, 99] on input "0.00" at bounding box center [409, 99] width 31 height 8
type input "18.00"
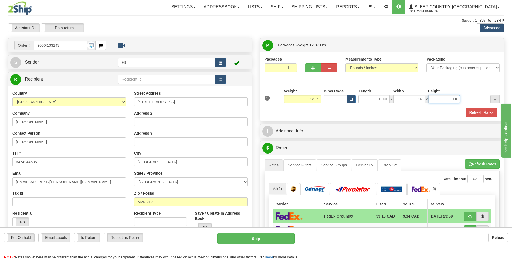
type input "16.00"
click at [442, 99] on input "0.00" at bounding box center [444, 99] width 31 height 8
type input "8.00"
click at [490, 112] on button "Refresh Rates" at bounding box center [481, 112] width 31 height 9
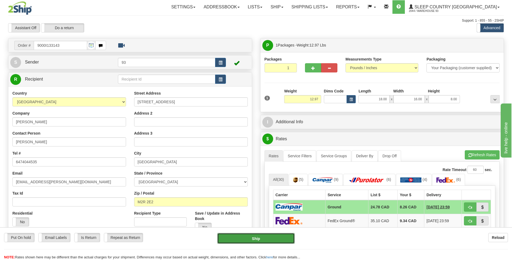
click at [275, 234] on button "Ship" at bounding box center [255, 238] width 77 height 11
type input "1"
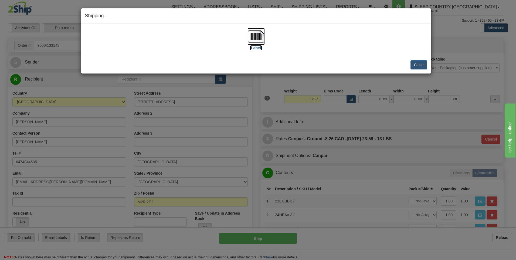
click at [258, 39] on img at bounding box center [256, 36] width 17 height 17
click at [421, 62] on button "Close" at bounding box center [419, 64] width 17 height 9
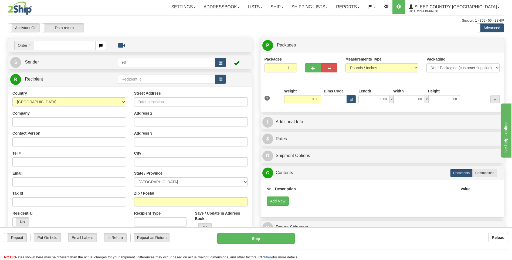
click at [42, 44] on div "Toggle navigation Settings Shipping Preferences Fields Preferences New" at bounding box center [256, 152] width 512 height 304
click at [42, 44] on input "text" at bounding box center [65, 45] width 62 height 9
type input "9000I133215"
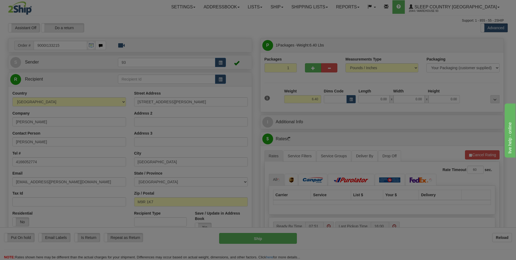
type input "ETOBICOKE"
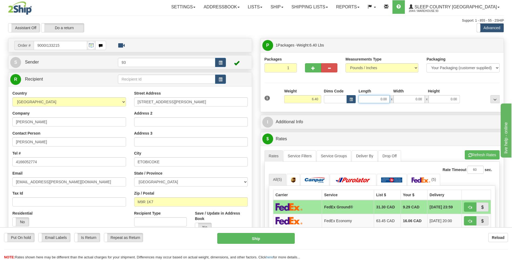
click at [369, 99] on input "0.00" at bounding box center [374, 99] width 31 height 8
click at [402, 98] on input "0.00" at bounding box center [409, 99] width 31 height 8
type input "12.00"
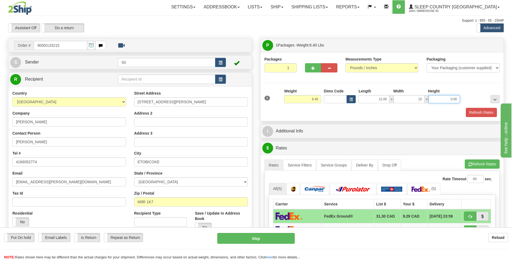
type input "10.00"
click at [441, 98] on input "0.00" at bounding box center [444, 99] width 31 height 8
type input "2.00"
click at [479, 112] on button "Refresh Rates" at bounding box center [481, 112] width 31 height 9
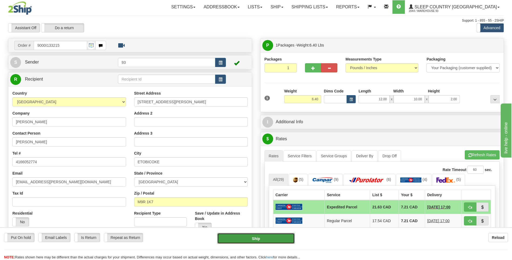
click at [261, 239] on button "Ship" at bounding box center [255, 238] width 77 height 11
type input "DOM.EP"
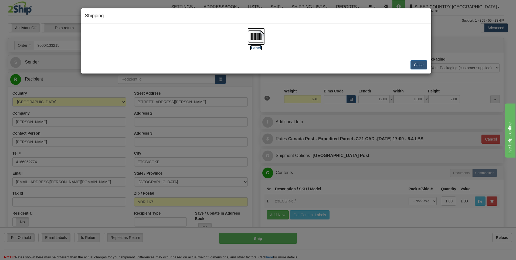
click at [259, 36] on img at bounding box center [256, 36] width 17 height 17
click at [416, 62] on button "Close" at bounding box center [419, 64] width 17 height 9
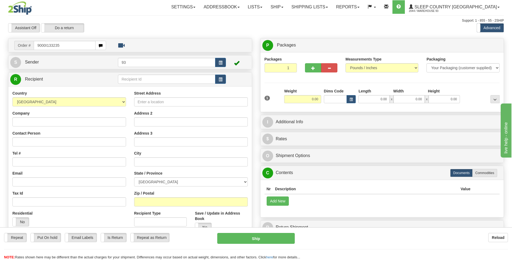
type input "9000I133235"
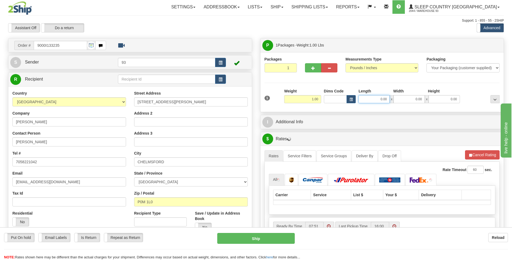
click at [370, 99] on input "0.00" at bounding box center [374, 99] width 31 height 8
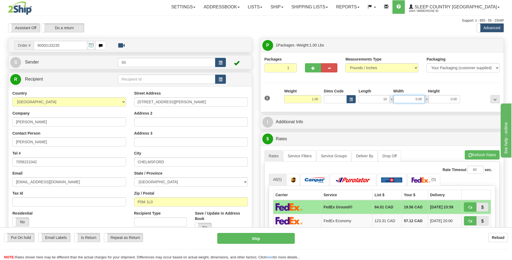
click at [406, 100] on input "0.00" at bounding box center [409, 99] width 31 height 8
type input "10.00"
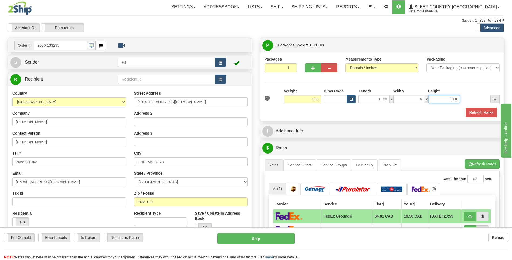
click at [437, 98] on input "0.00" at bounding box center [444, 99] width 31 height 8
type input "6.00"
type input "1.00"
click at [488, 111] on button "Refresh Rates" at bounding box center [481, 112] width 31 height 9
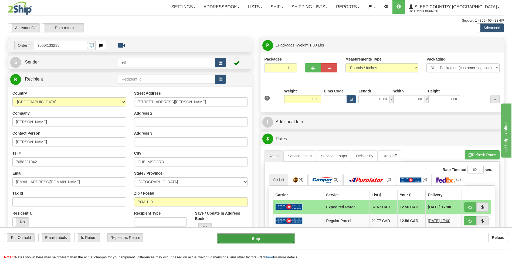
click at [270, 241] on button "Ship" at bounding box center [255, 238] width 77 height 11
type input "DOM.EP"
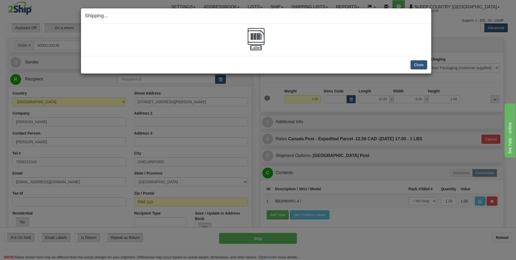
click at [251, 38] on img at bounding box center [256, 36] width 17 height 17
click at [419, 64] on button "Close" at bounding box center [419, 64] width 17 height 9
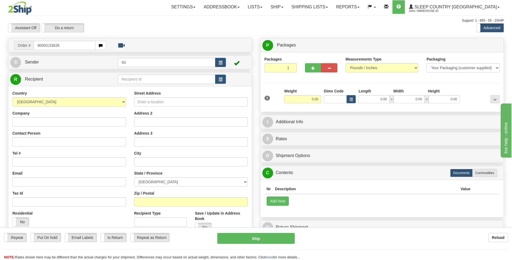
type input "9000I133626"
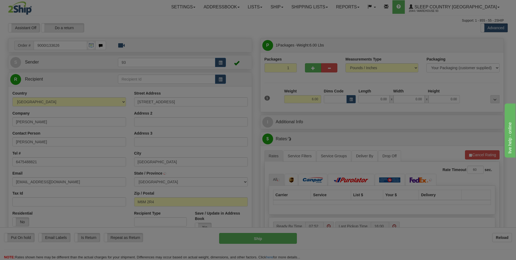
type input "NORTH YORK"
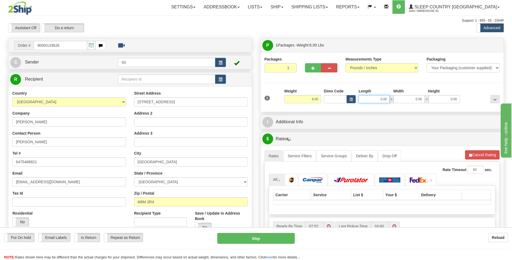
click at [370, 100] on input "0.00" at bounding box center [374, 99] width 31 height 8
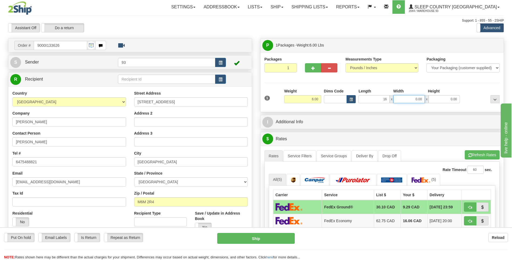
type input "16.00"
click at [419, 102] on input "0.00" at bounding box center [409, 99] width 31 height 8
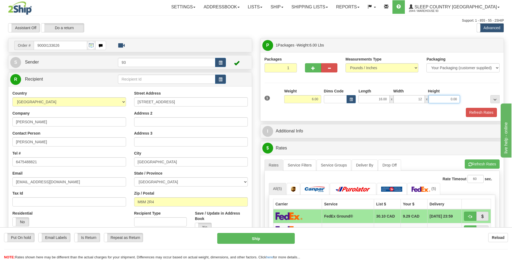
type input "12.00"
click at [443, 99] on input "0.00" at bounding box center [444, 99] width 31 height 8
type input "6.00"
click at [479, 114] on button "Refresh Rates" at bounding box center [481, 112] width 31 height 9
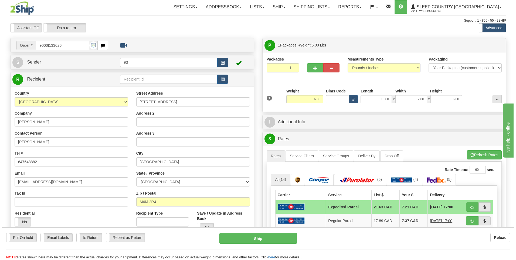
scroll to position [81, 0]
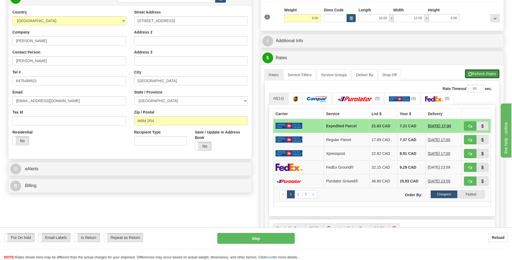
click at [494, 73] on button "Refresh Rates" at bounding box center [482, 73] width 35 height 9
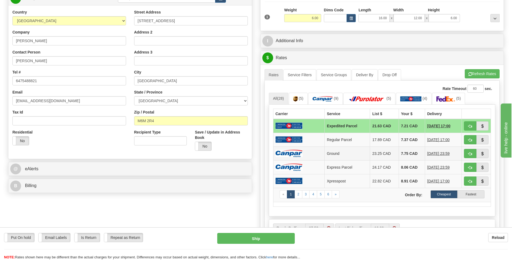
click at [297, 155] on img at bounding box center [289, 153] width 27 height 7
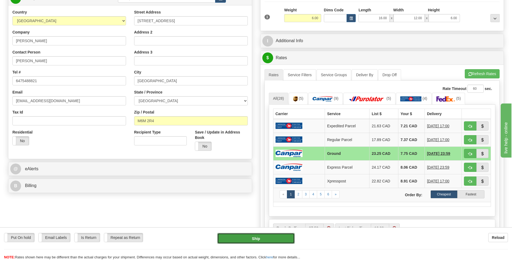
click at [241, 237] on button "Ship" at bounding box center [255, 238] width 77 height 11
type input "1"
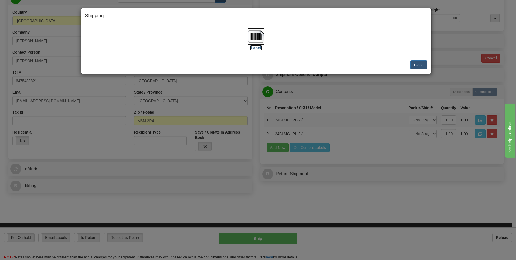
click at [259, 34] on img at bounding box center [256, 36] width 17 height 17
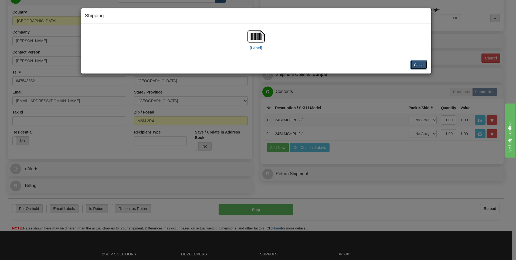
click at [416, 64] on button "Close" at bounding box center [419, 64] width 17 height 9
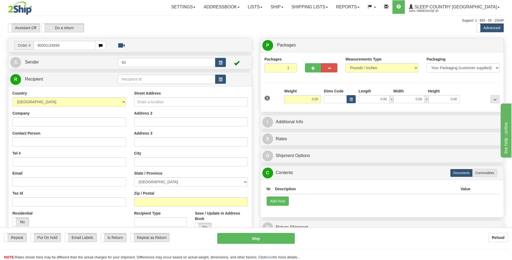
type input "9000I133699"
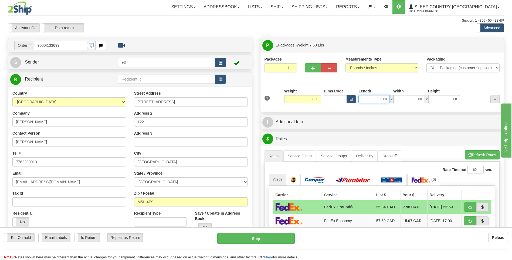
click at [372, 100] on input "0.00" at bounding box center [374, 99] width 31 height 8
type input "14.00"
click at [402, 99] on input "0.00" at bounding box center [409, 99] width 31 height 8
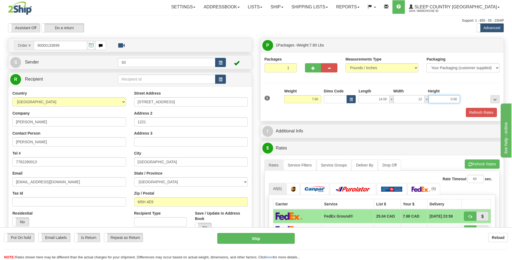
type input "12.00"
click at [446, 96] on input "0.00" at bounding box center [444, 99] width 31 height 8
type input "6.00"
click at [490, 112] on button "Refresh Rates" at bounding box center [481, 112] width 31 height 9
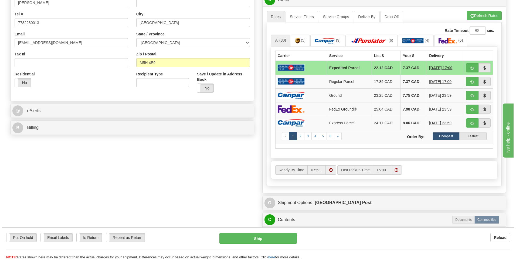
scroll to position [135, 0]
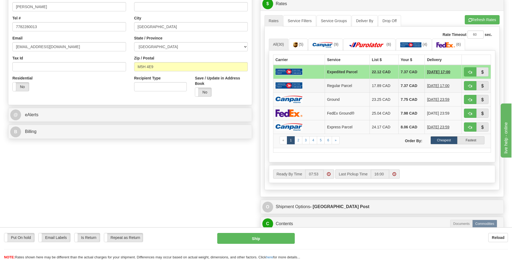
click at [290, 89] on img at bounding box center [289, 85] width 27 height 7
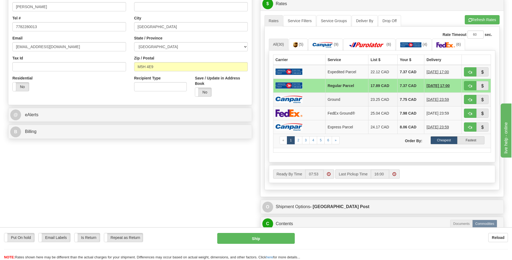
click at [292, 97] on img at bounding box center [289, 99] width 27 height 7
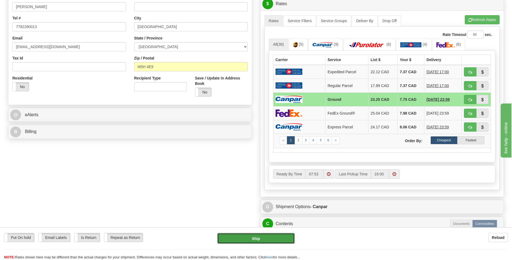
click at [279, 240] on button "Ship" at bounding box center [255, 238] width 77 height 11
type input "1"
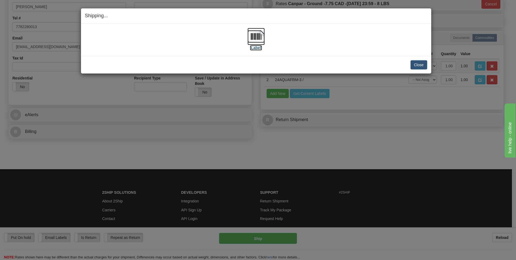
click at [257, 39] on img at bounding box center [256, 36] width 17 height 17
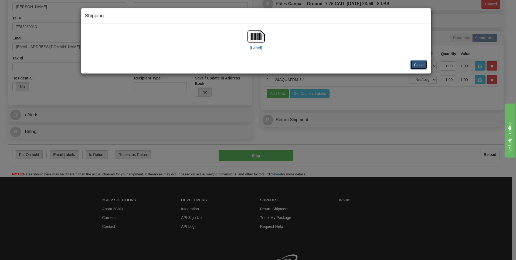
click at [424, 63] on button "Close" at bounding box center [419, 64] width 17 height 9
